Goal: Task Accomplishment & Management: Complete application form

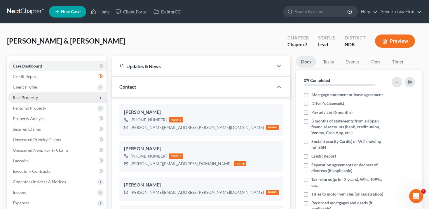
scroll to position [233, 0]
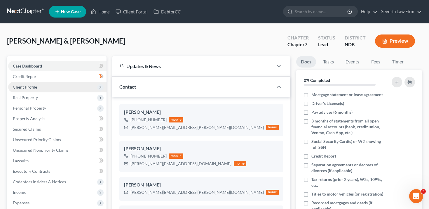
click at [58, 84] on span "Client Profile" at bounding box center [57, 87] width 98 height 11
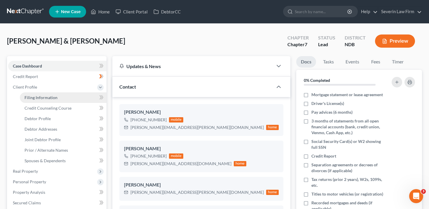
click at [58, 93] on link "Filing Information" at bounding box center [63, 97] width 87 height 11
select select "1"
select select "0"
select select "29"
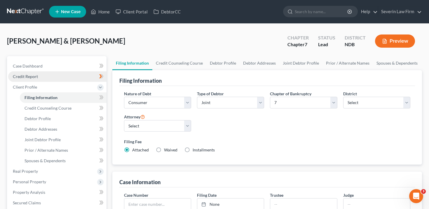
click at [59, 81] on link "Credit Report" at bounding box center [57, 76] width 98 height 11
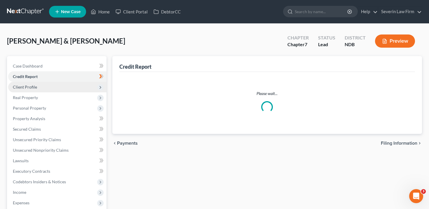
click at [59, 85] on span "Client Profile" at bounding box center [57, 87] width 98 height 11
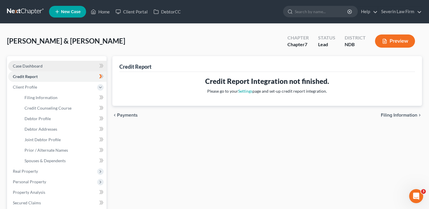
click at [64, 66] on link "Case Dashboard" at bounding box center [57, 66] width 98 height 11
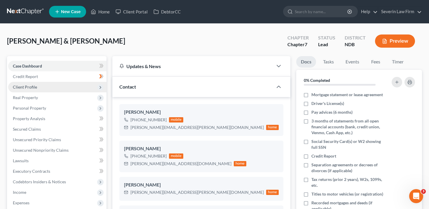
click at [68, 89] on span "Client Profile" at bounding box center [57, 87] width 98 height 11
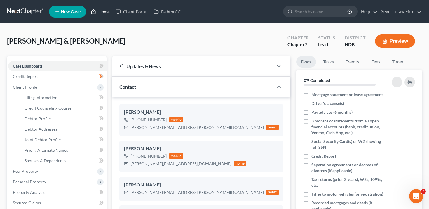
click at [94, 13] on polyline at bounding box center [93, 13] width 1 height 2
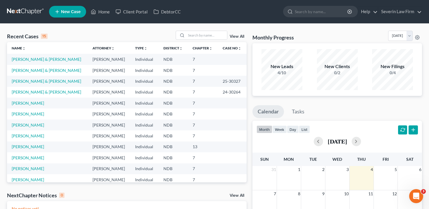
click at [238, 36] on link "View All" at bounding box center [237, 36] width 15 height 4
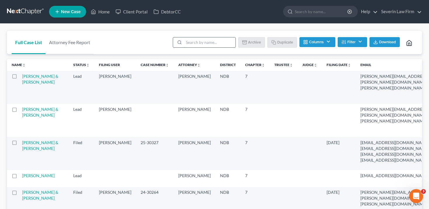
click at [211, 45] on input "search" at bounding box center [210, 42] width 52 height 10
type input "lindborg"
